Goal: Task Accomplishment & Management: Complete application form

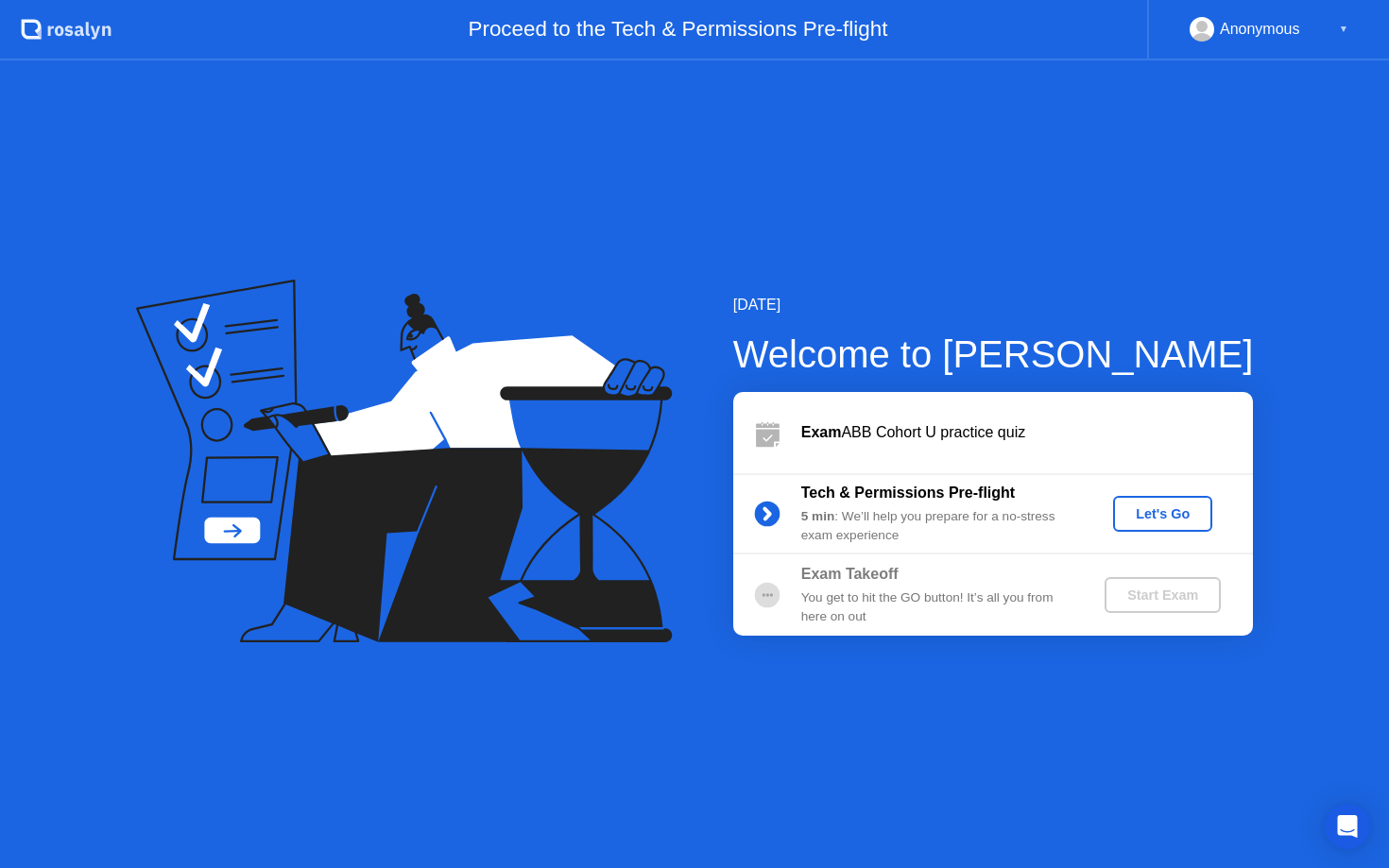
click at [1139, 508] on div "Let's Go" at bounding box center [1163, 513] width 84 height 15
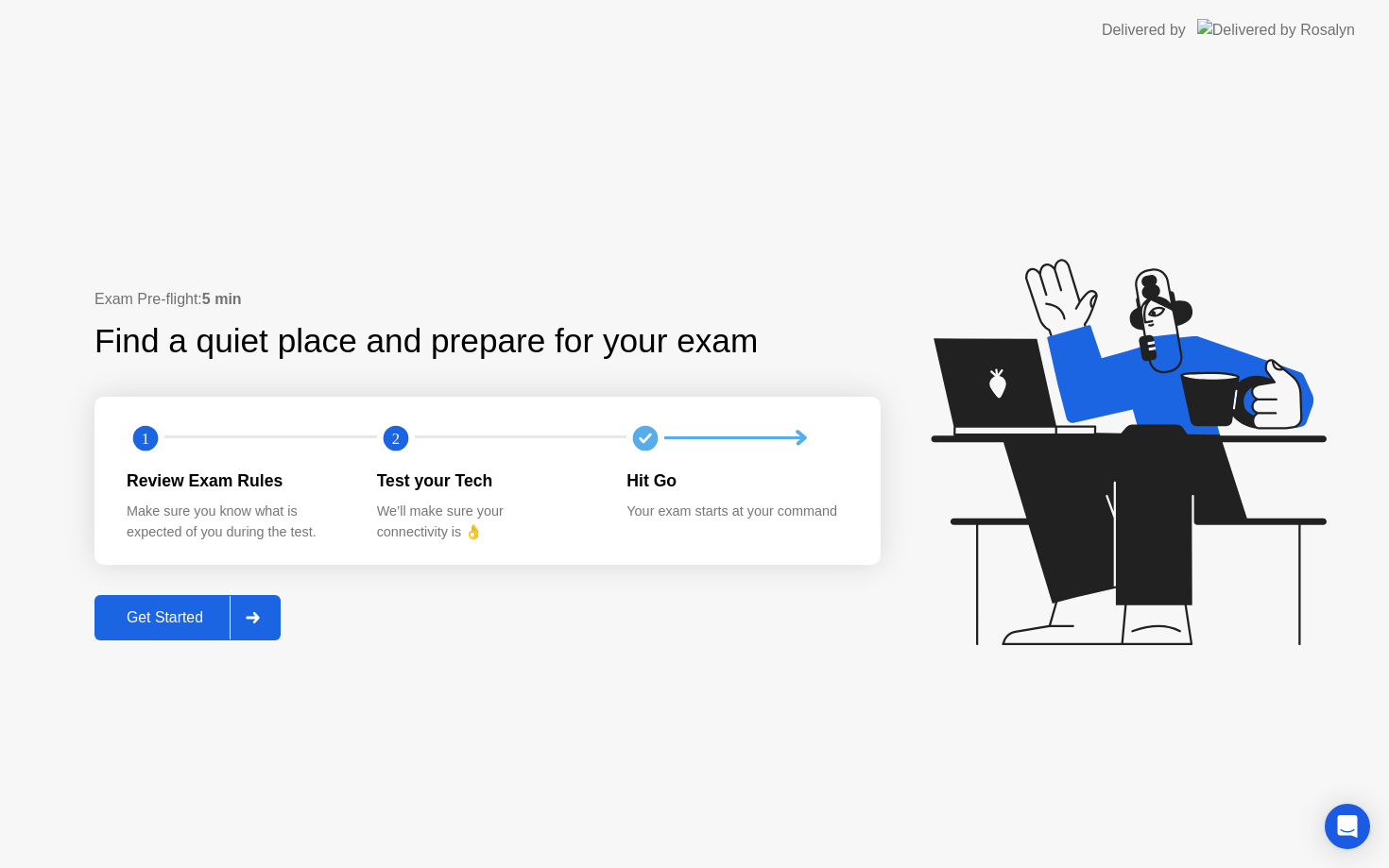
click at [210, 632] on button "Get Started" at bounding box center [188, 618] width 186 height 45
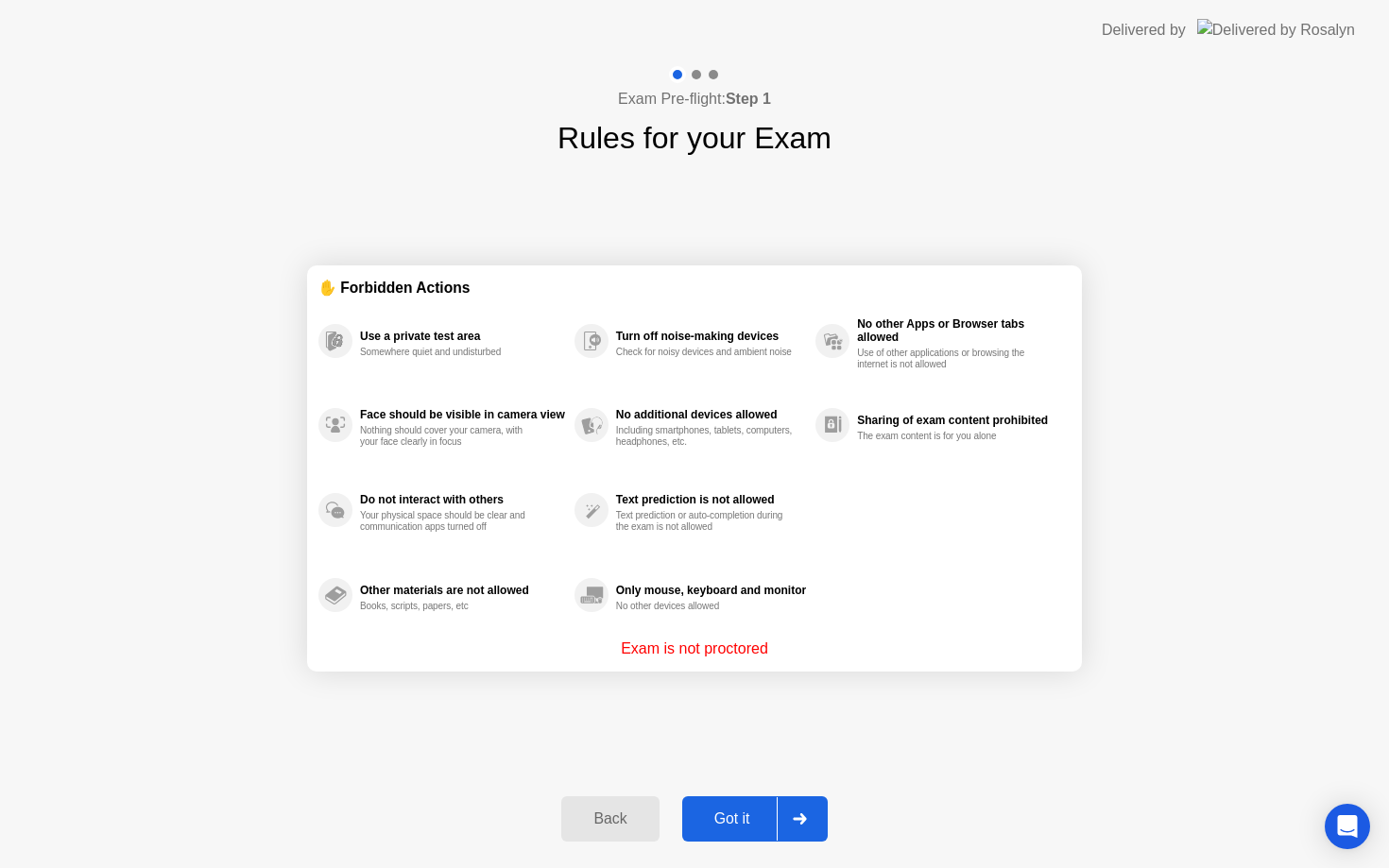
click at [734, 821] on div "Got it" at bounding box center [732, 819] width 89 height 17
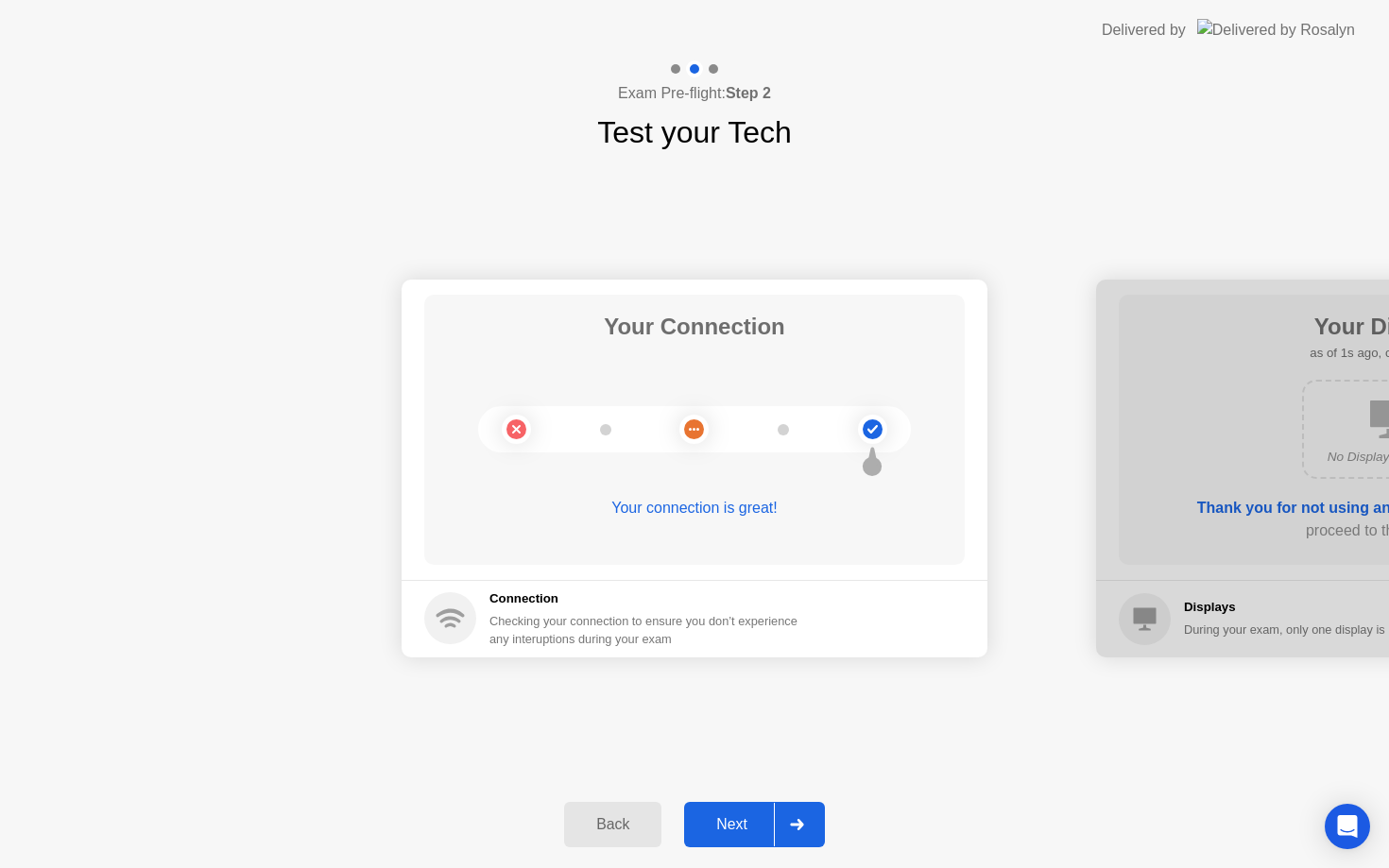
click at [734, 821] on div "Next" at bounding box center [731, 825] width 84 height 17
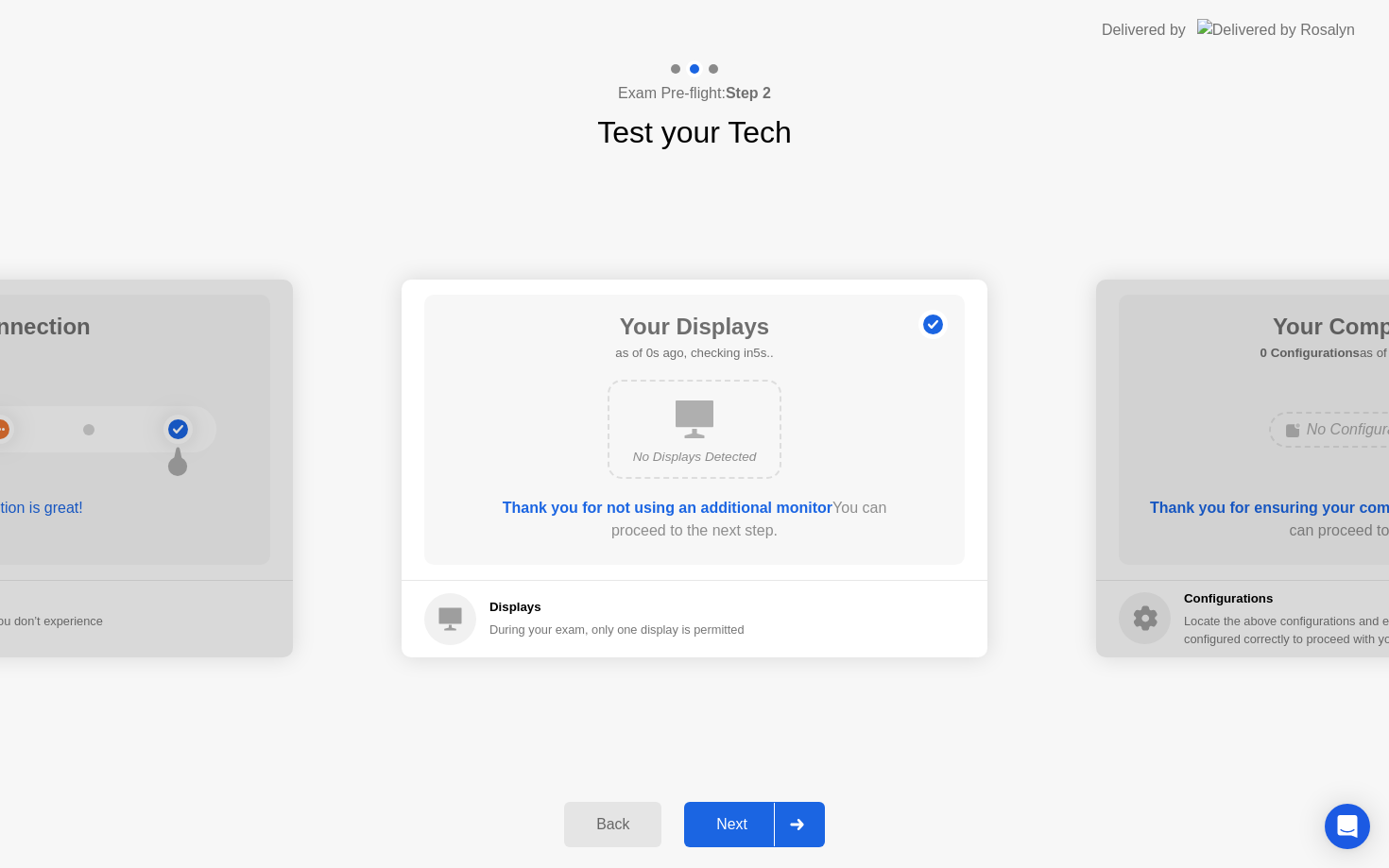
click at [734, 821] on div "Next" at bounding box center [731, 825] width 84 height 17
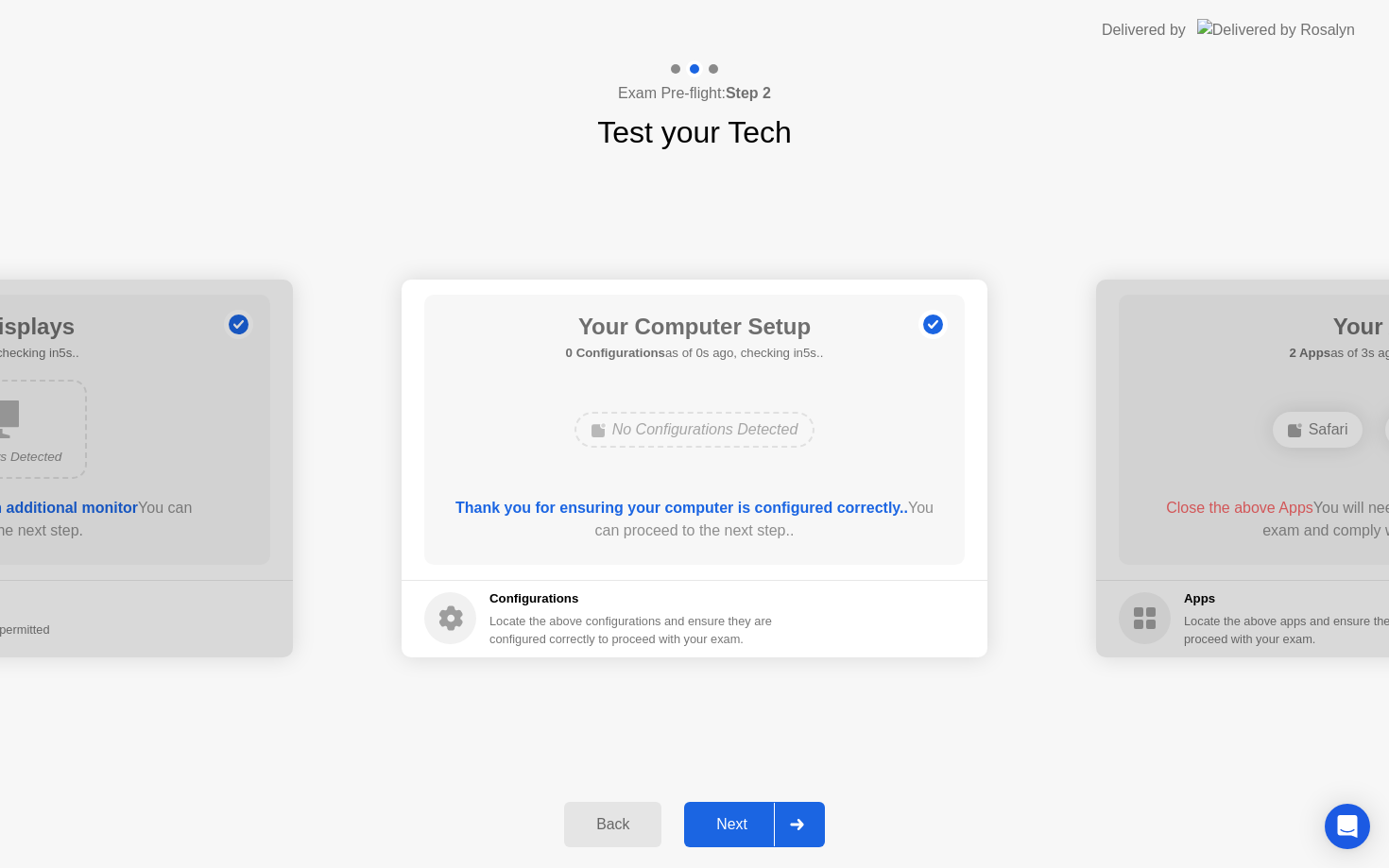
click at [806, 833] on div at bounding box center [796, 825] width 45 height 43
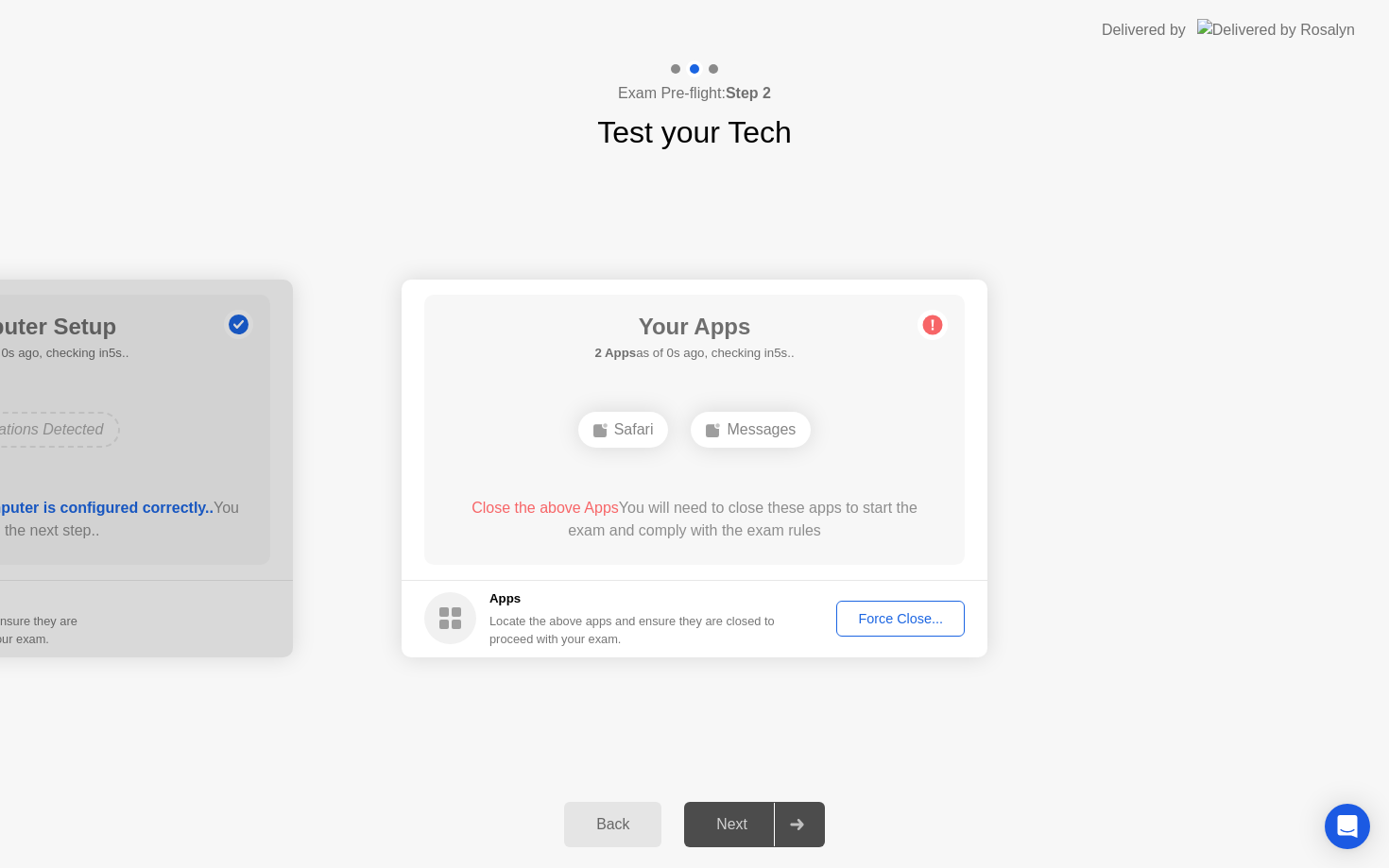
click at [806, 833] on div at bounding box center [796, 825] width 45 height 43
click at [1361, 818] on div "Open Intercom Messenger" at bounding box center [1348, 827] width 50 height 50
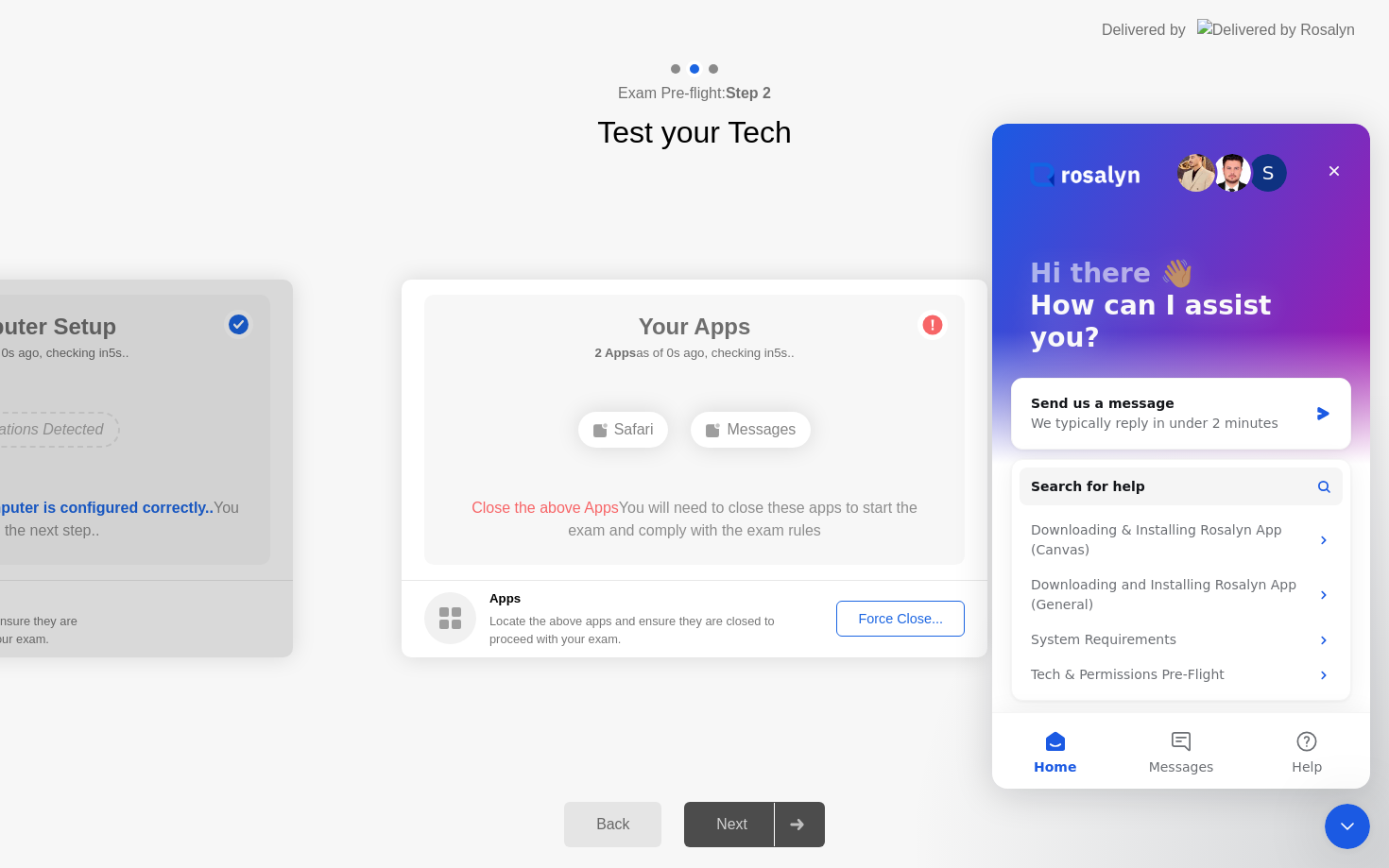
click at [890, 621] on div "Force Close..." at bounding box center [900, 618] width 116 height 15
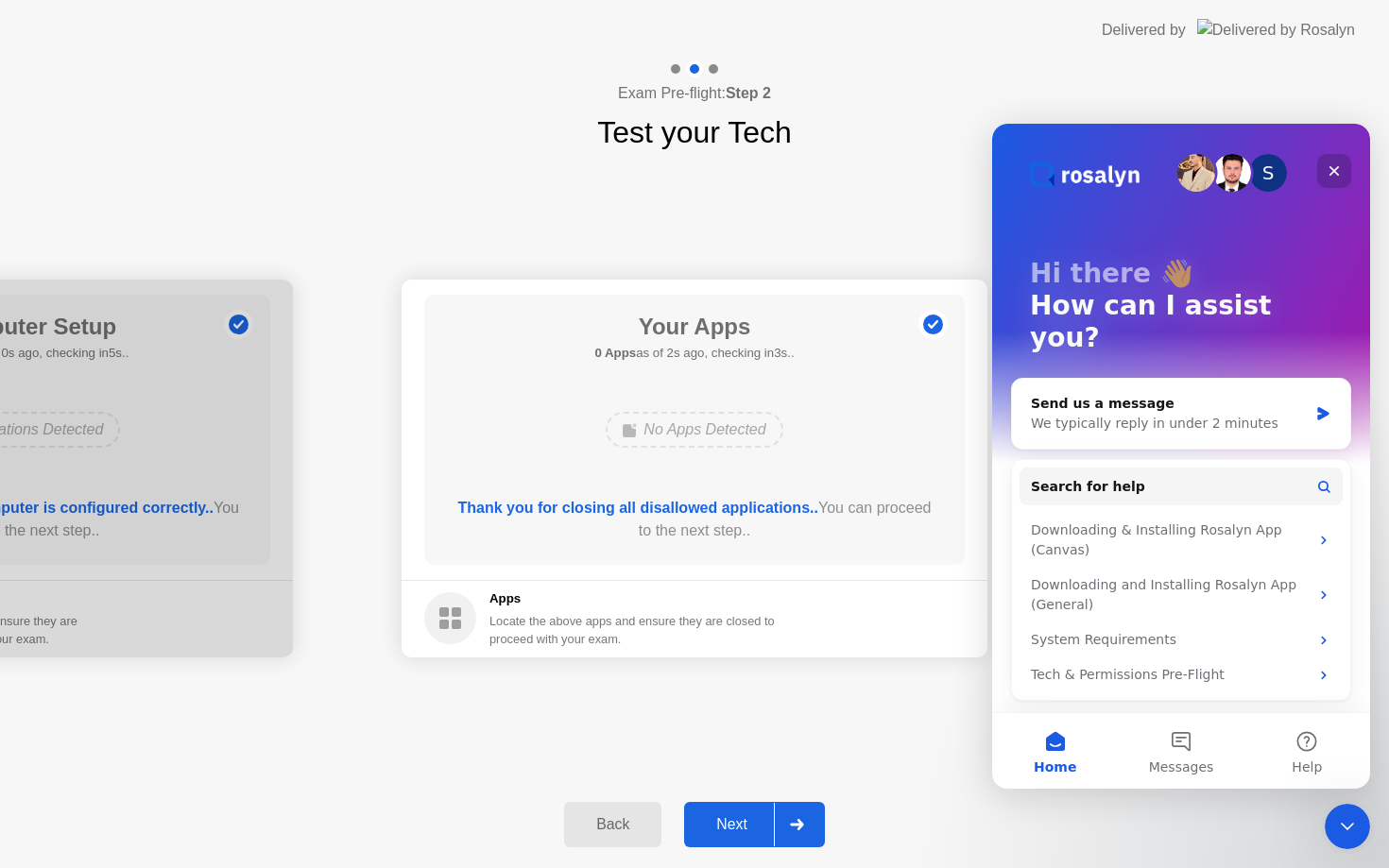
click at [1339, 176] on icon "Close" at bounding box center [1334, 171] width 15 height 15
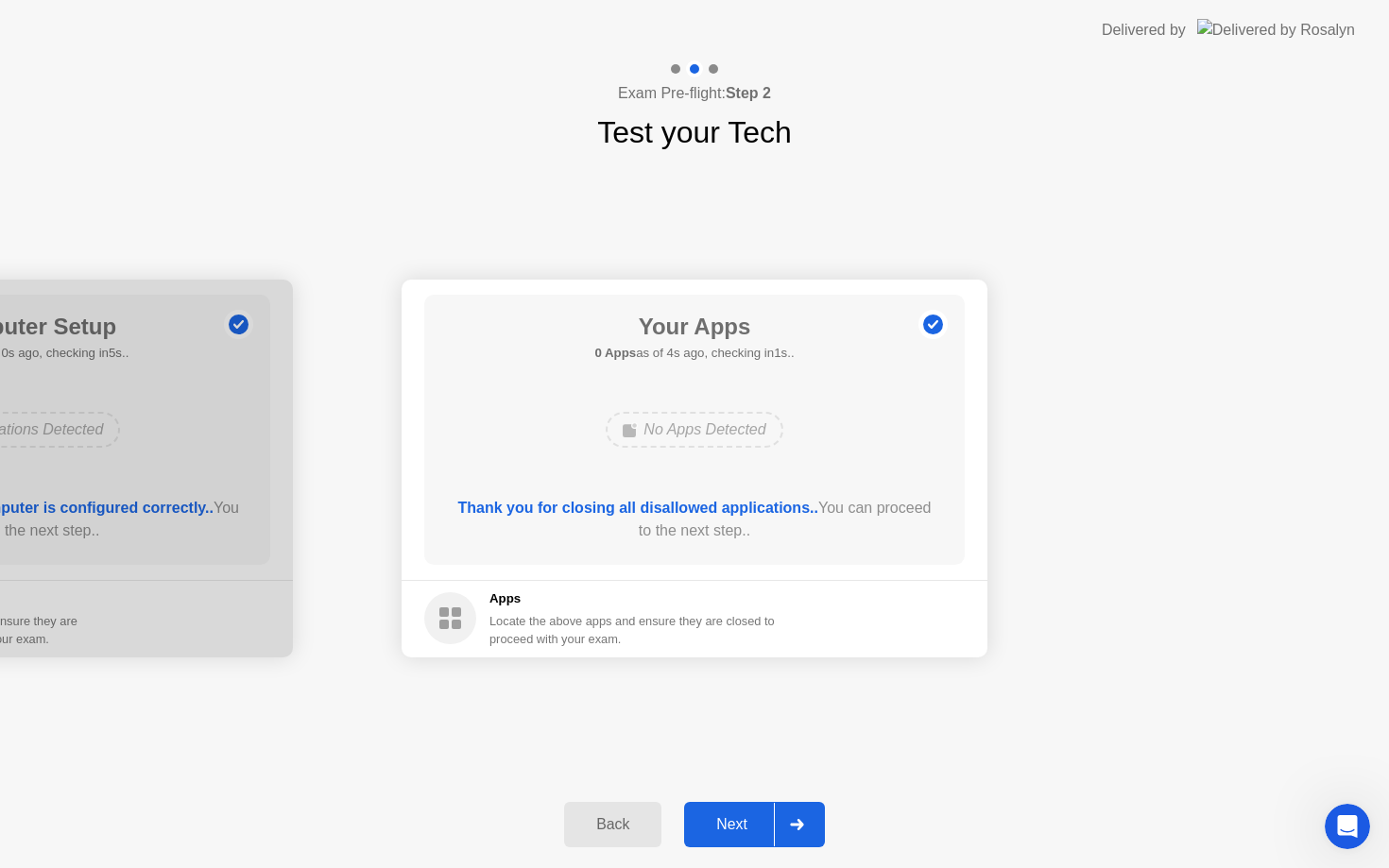
click at [788, 829] on div at bounding box center [796, 825] width 45 height 43
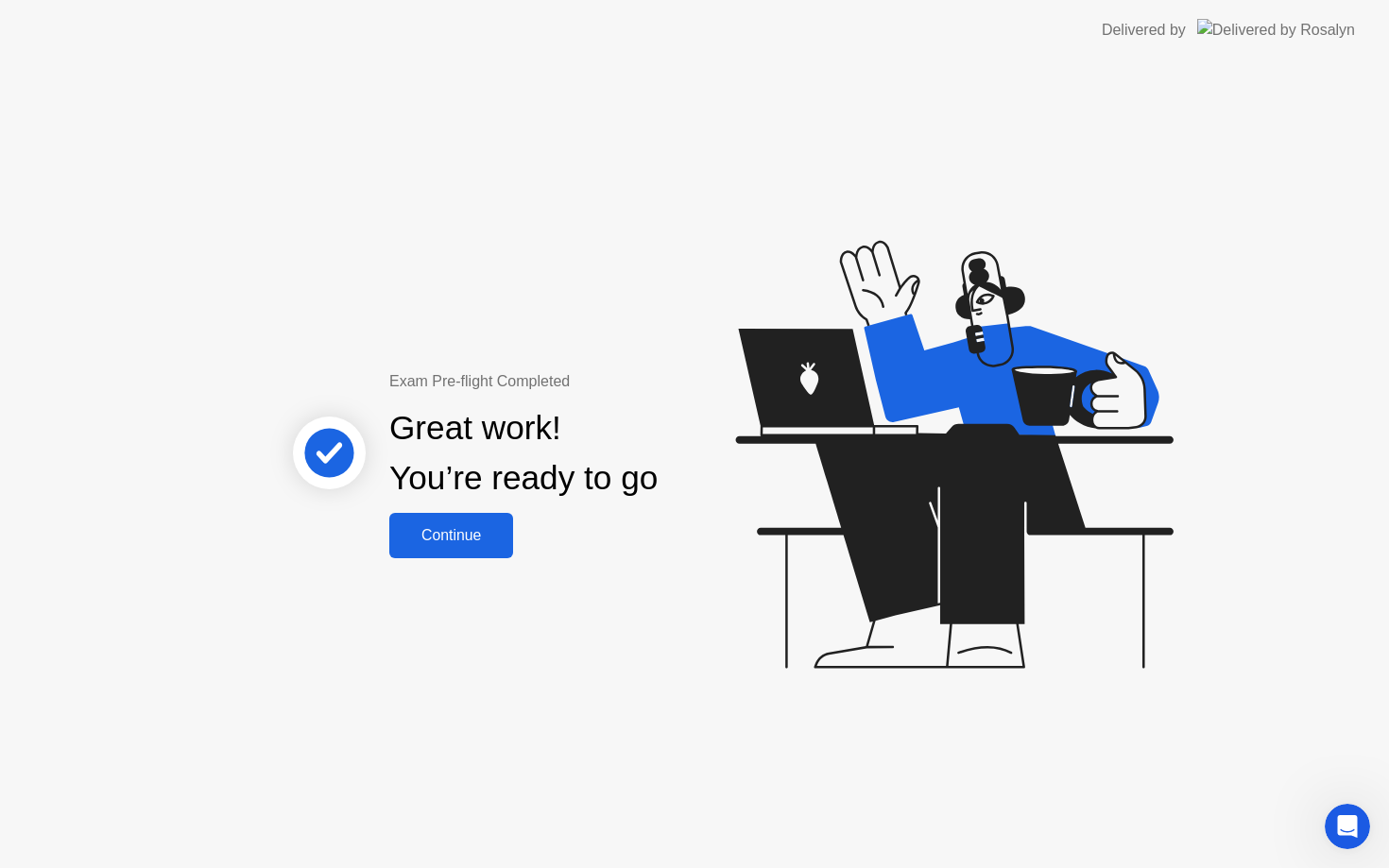
click at [472, 540] on div "Continue" at bounding box center [451, 535] width 113 height 17
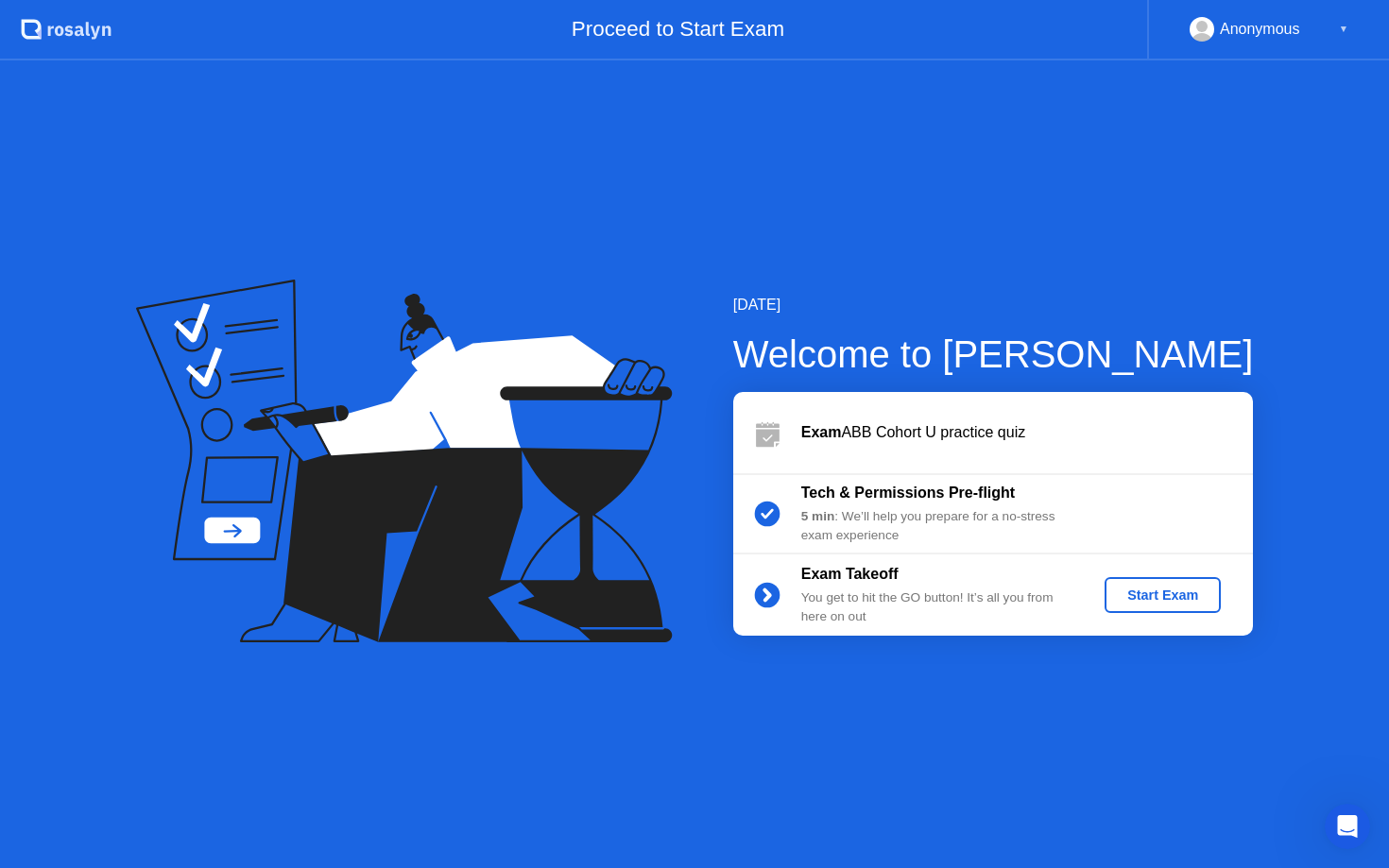
click at [1185, 592] on div "Start Exam" at bounding box center [1163, 594] width 101 height 15
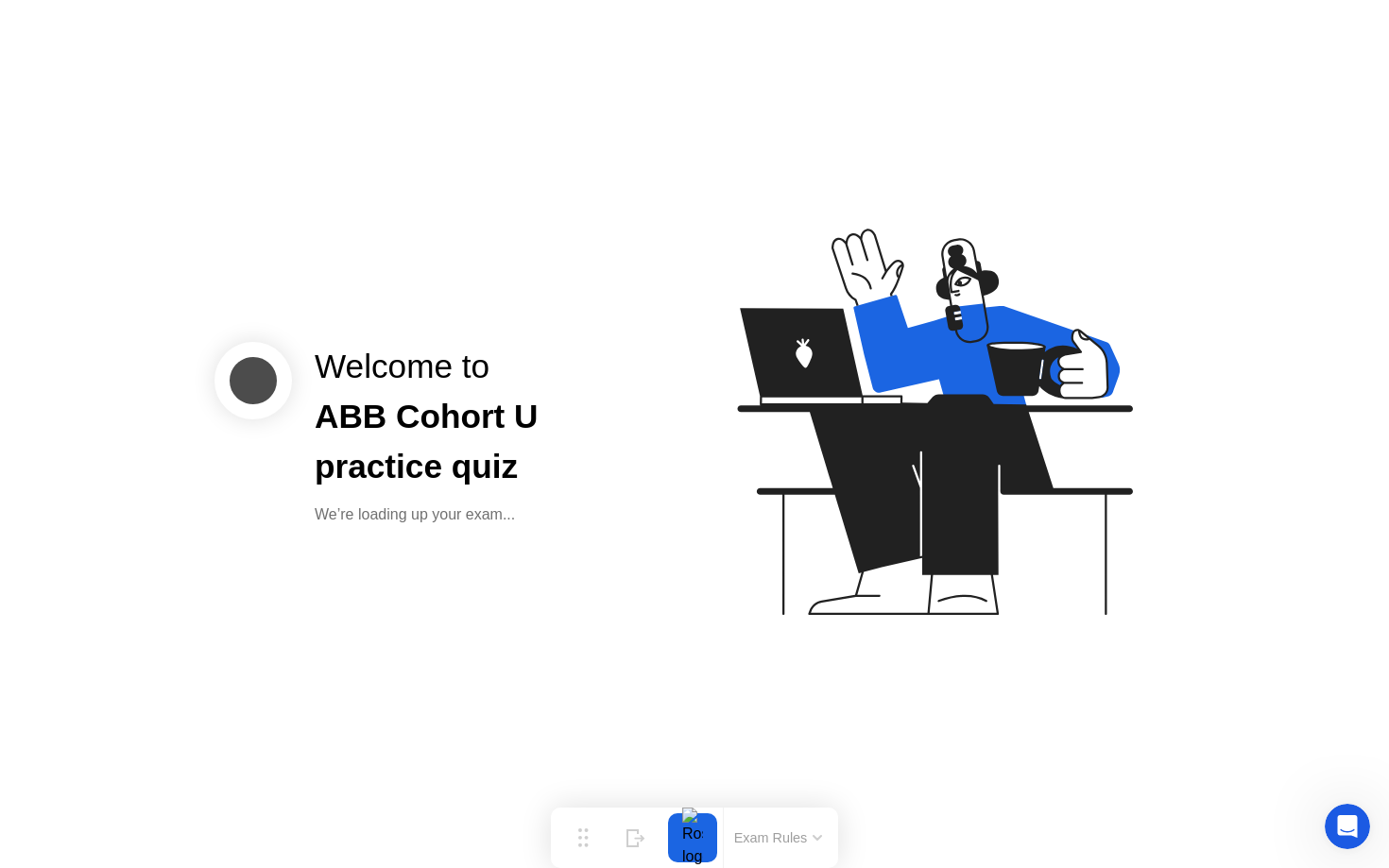
click at [693, 834] on div at bounding box center [693, 838] width 40 height 49
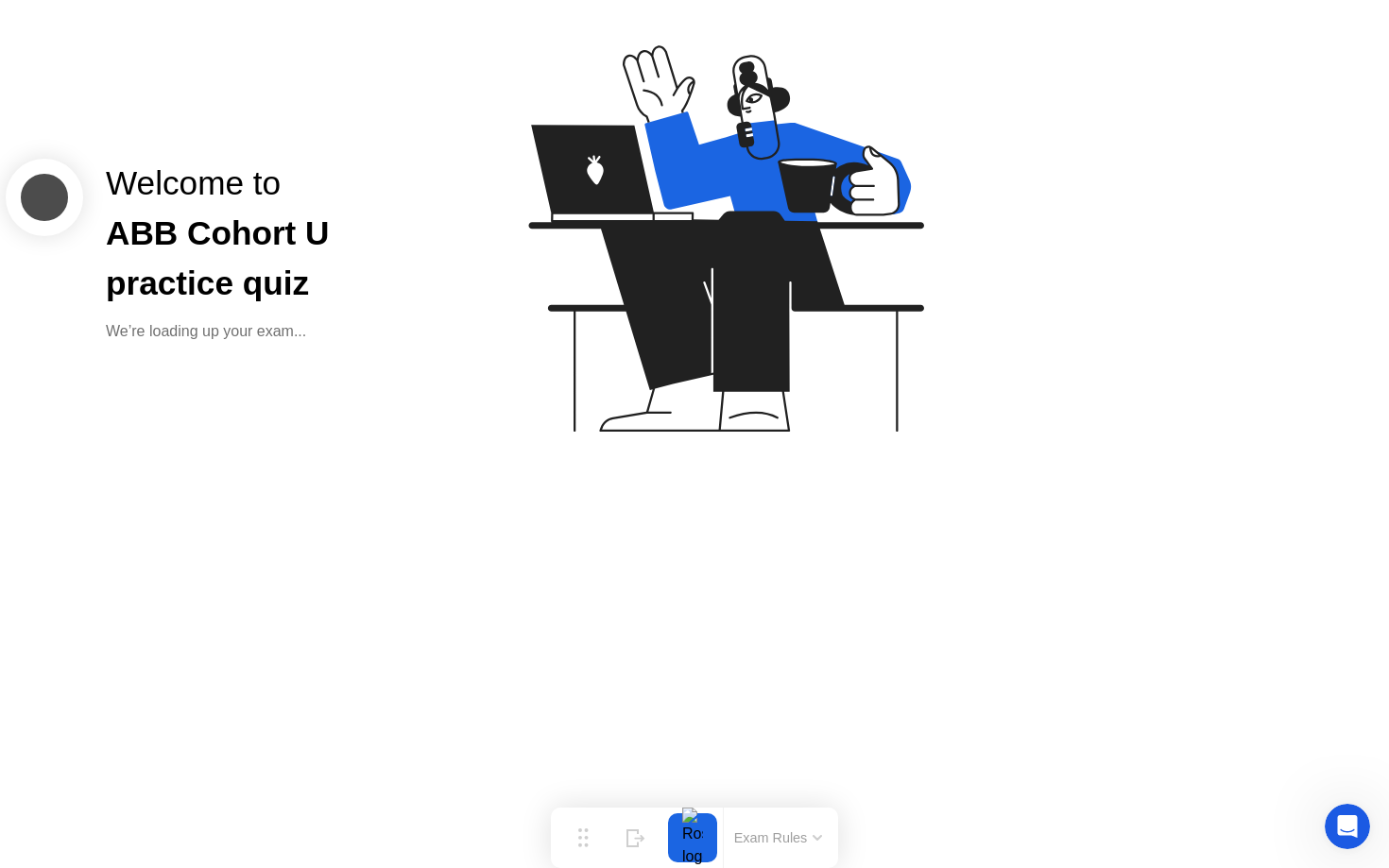
click at [664, 849] on div "Move Hide Exam Rules" at bounding box center [694, 837] width 287 height 60
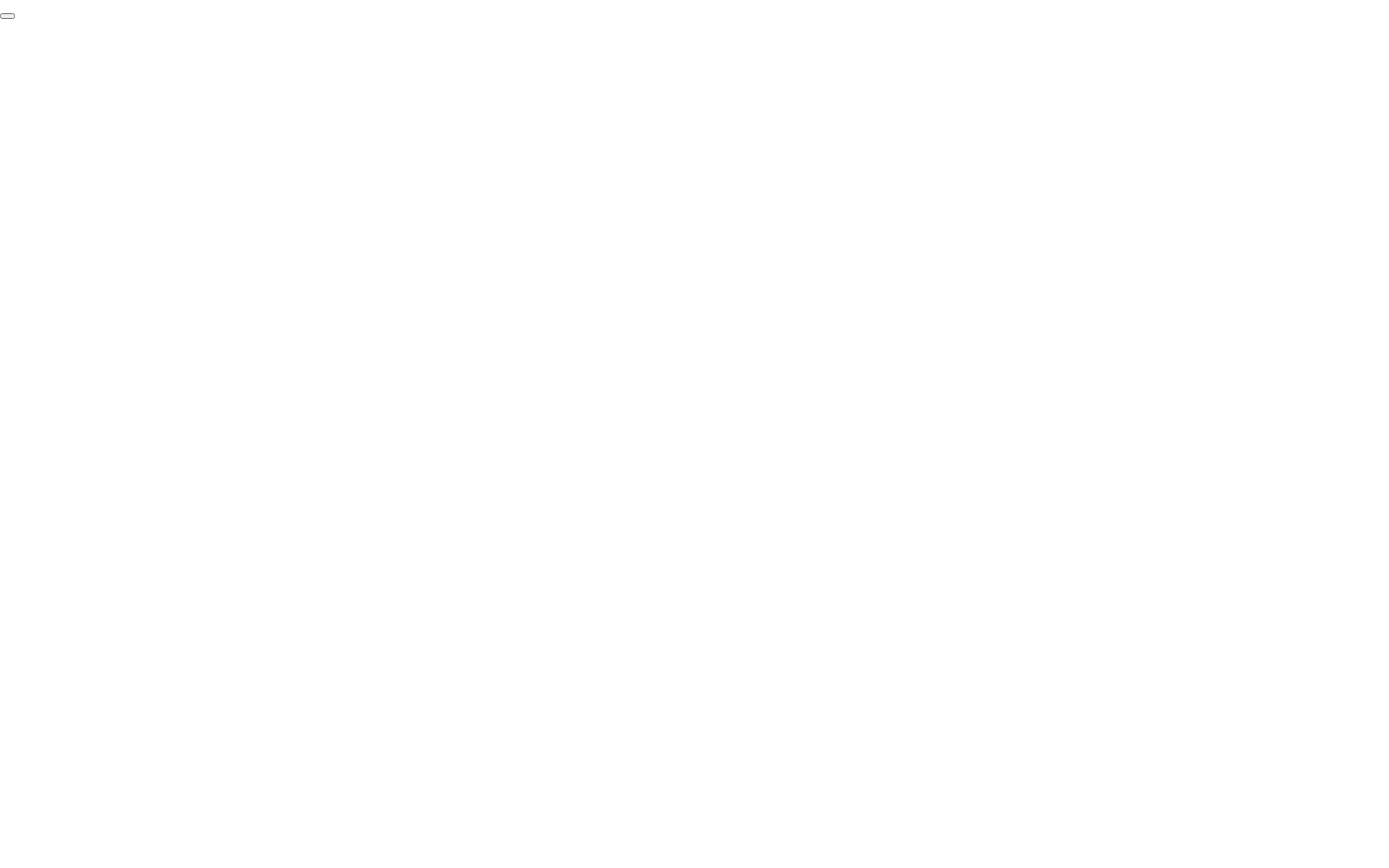
click div "End Proctoring Session"
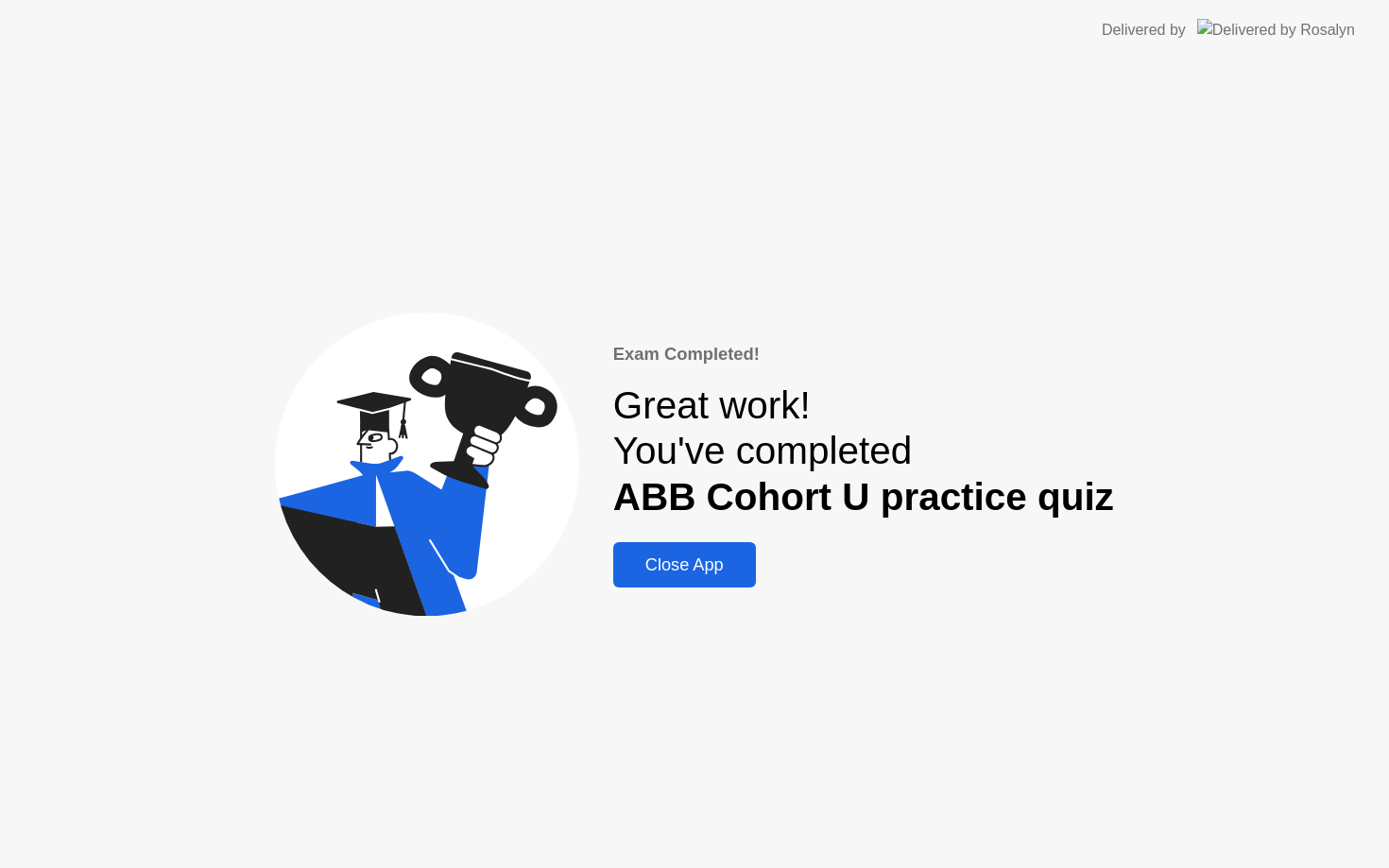
click at [660, 572] on div "Close App" at bounding box center [685, 566] width 131 height 20
